Goal: Information Seeking & Learning: Learn about a topic

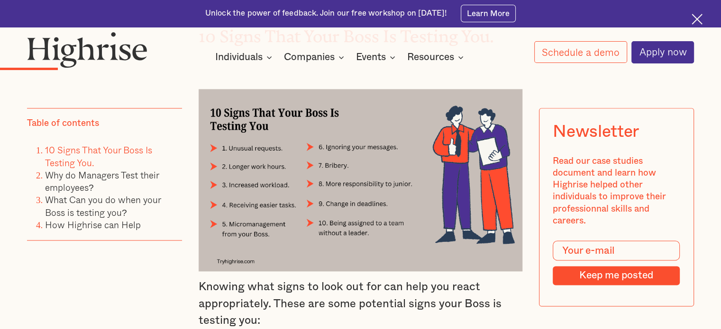
scroll to position [1185, 0]
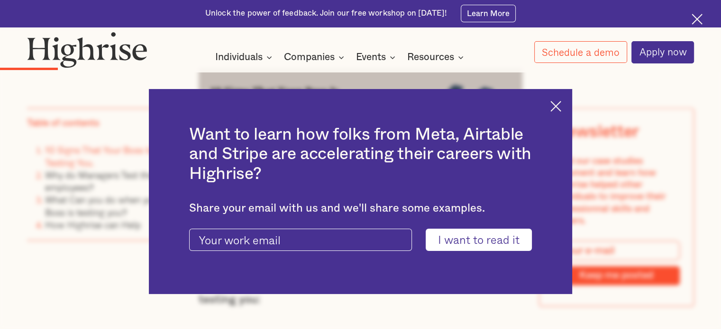
click at [560, 101] on img at bounding box center [555, 106] width 11 height 11
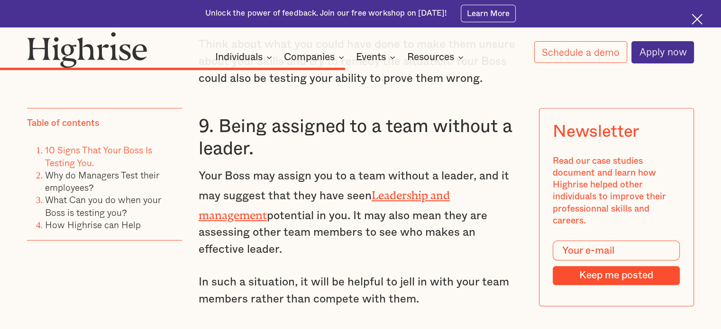
scroll to position [4123, 0]
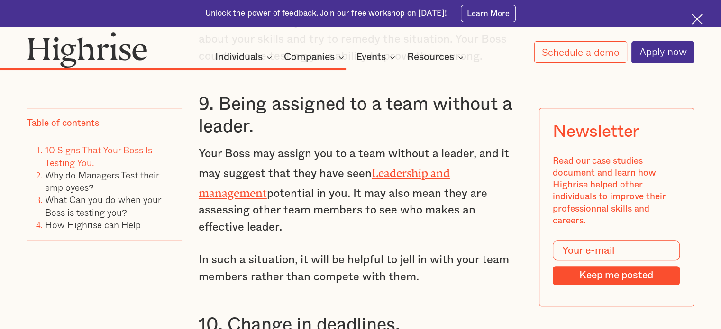
click at [450, 167] on link "Leadership and management" at bounding box center [324, 180] width 251 height 27
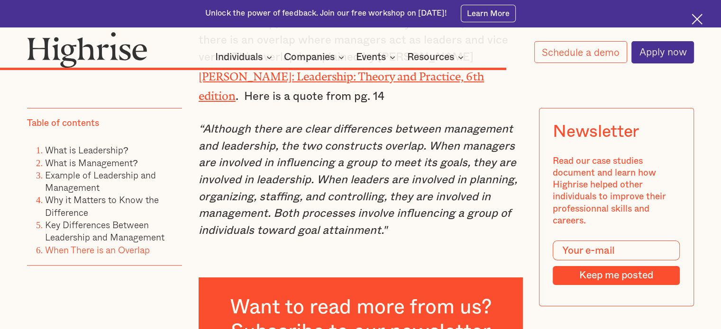
scroll to position [3791, 0]
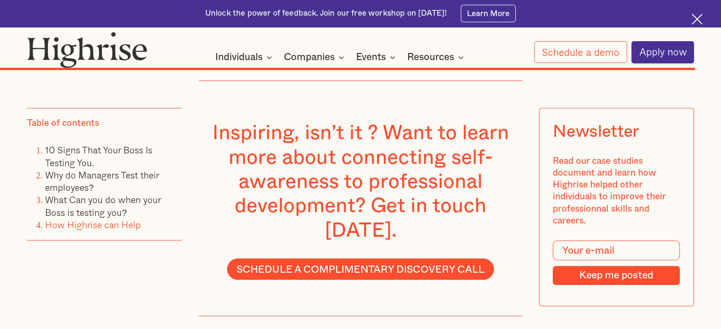
scroll to position [7248, 0]
